Goal: Complete application form

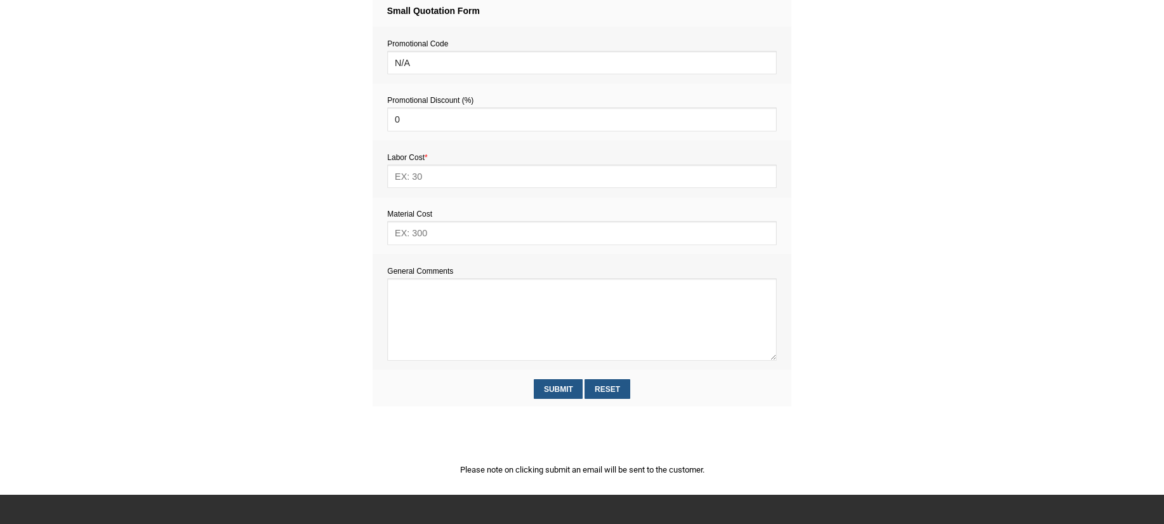
scroll to position [548, 0]
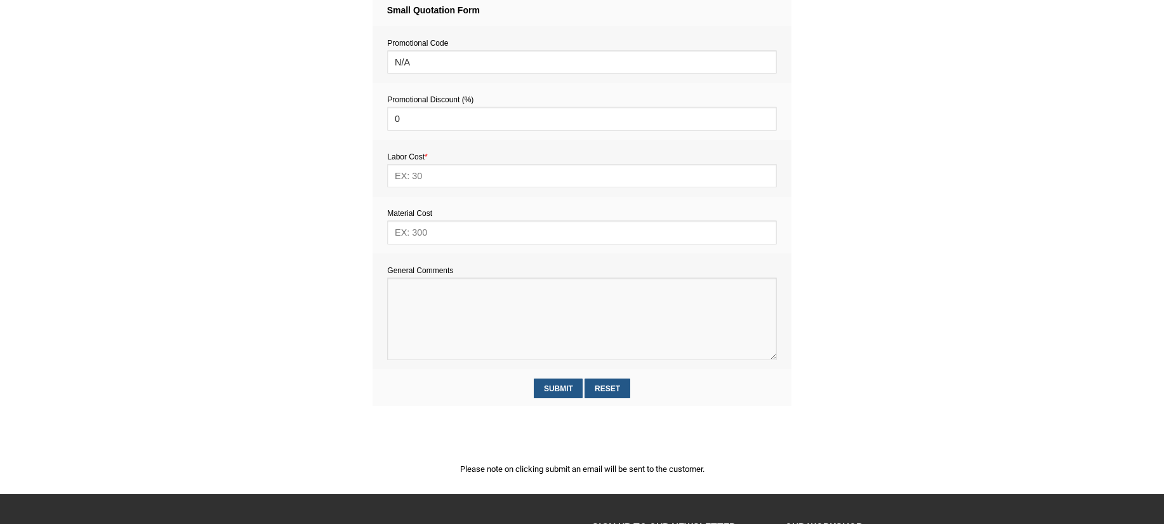
click at [416, 299] on textarea at bounding box center [581, 318] width 389 height 83
paste textarea "Estimate provision for a professional handyman (service call out and labour) to…"
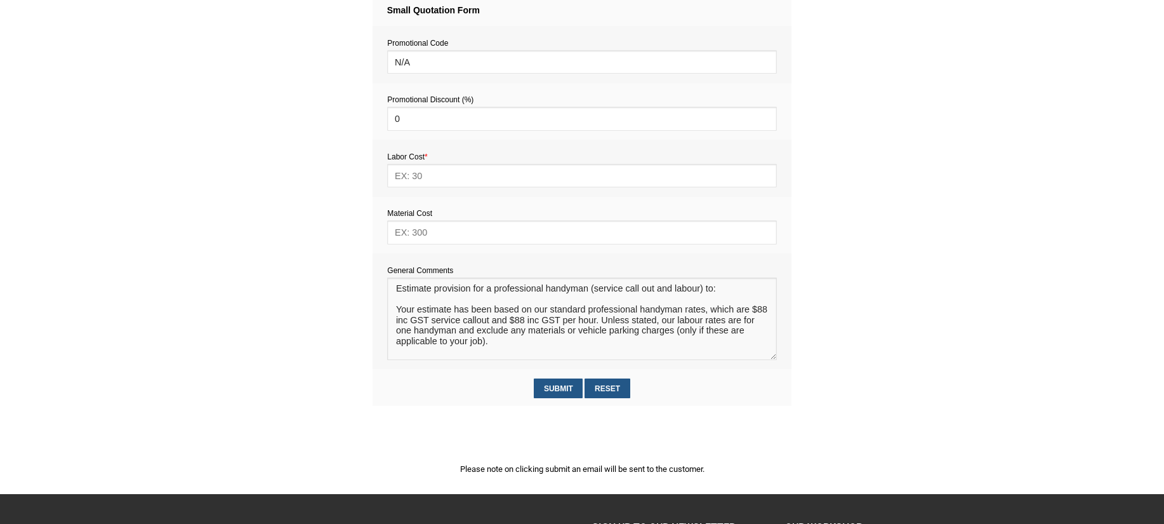
scroll to position [8, 0]
click at [404, 298] on textarea at bounding box center [581, 318] width 389 height 83
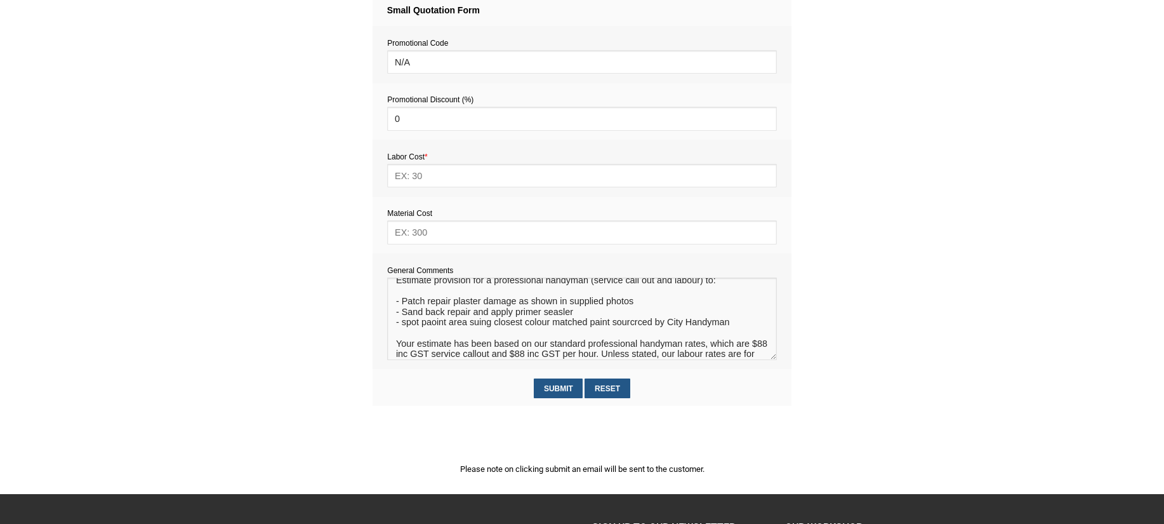
click at [629, 327] on textarea at bounding box center [581, 318] width 389 height 83
click at [639, 328] on textarea at bounding box center [581, 318] width 389 height 83
click at [683, 343] on textarea at bounding box center [581, 318] width 389 height 83
click at [435, 328] on textarea at bounding box center [581, 318] width 389 height 83
type textarea "Estimate provision for a professional handyman (service call out and labour) to…"
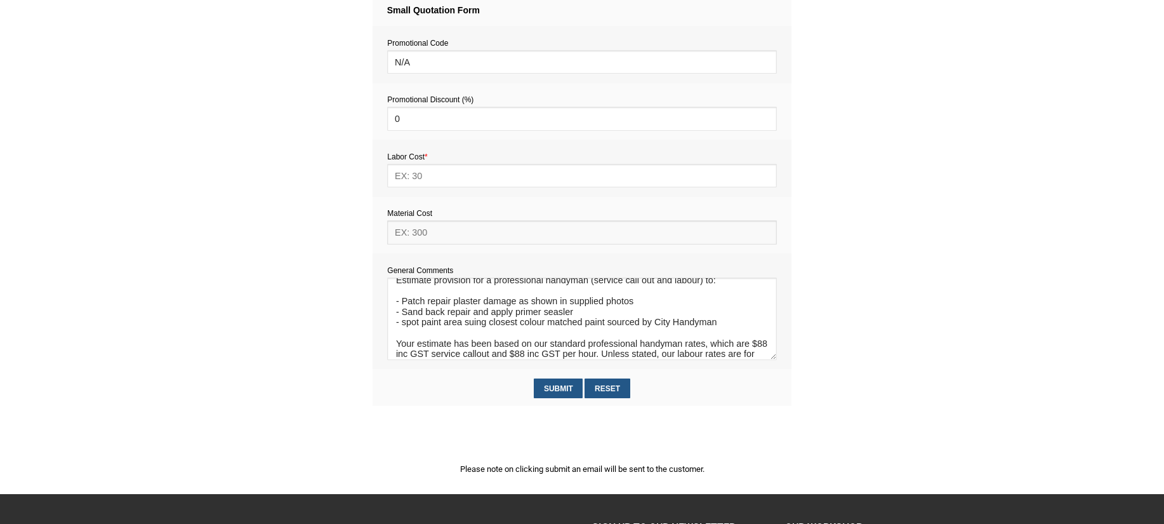
click at [425, 234] on input "text" at bounding box center [581, 231] width 389 height 23
type input "70"
click at [425, 175] on input "text" at bounding box center [581, 175] width 389 height 23
click at [410, 179] on input "text" at bounding box center [581, 175] width 389 height 23
type input "418"
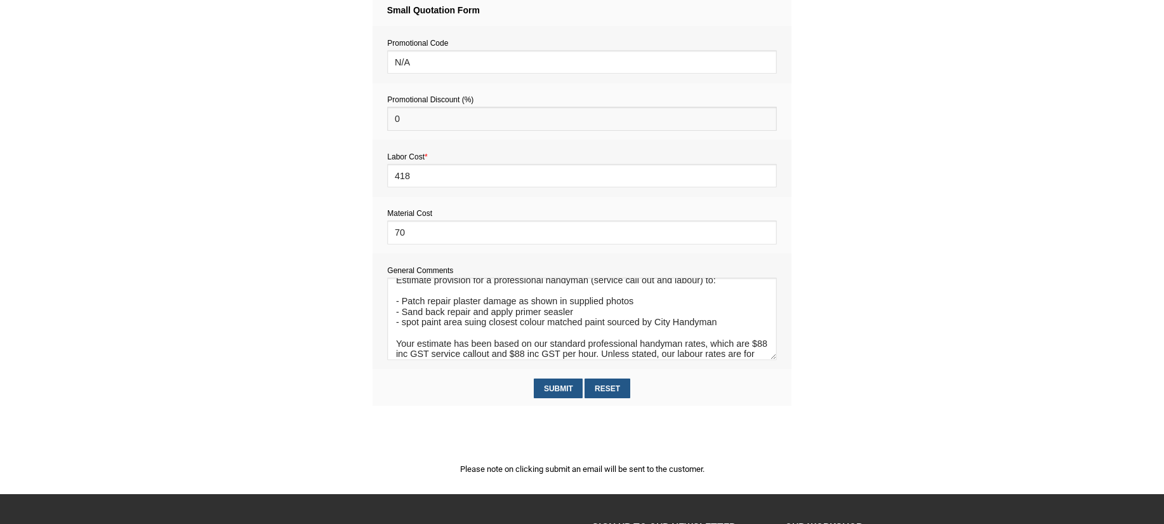
click at [407, 122] on input "0" at bounding box center [581, 118] width 389 height 23
click at [399, 235] on input "70" at bounding box center [581, 231] width 389 height 23
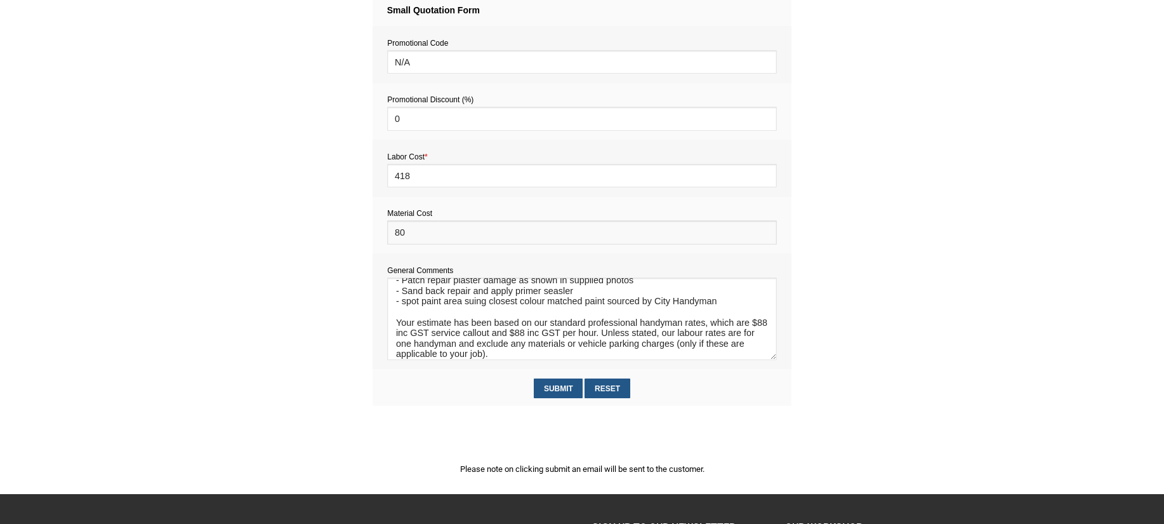
scroll to position [49, 0]
type input "80"
click at [557, 386] on input "Submit" at bounding box center [558, 388] width 49 height 20
